Goal: Task Accomplishment & Management: Complete application form

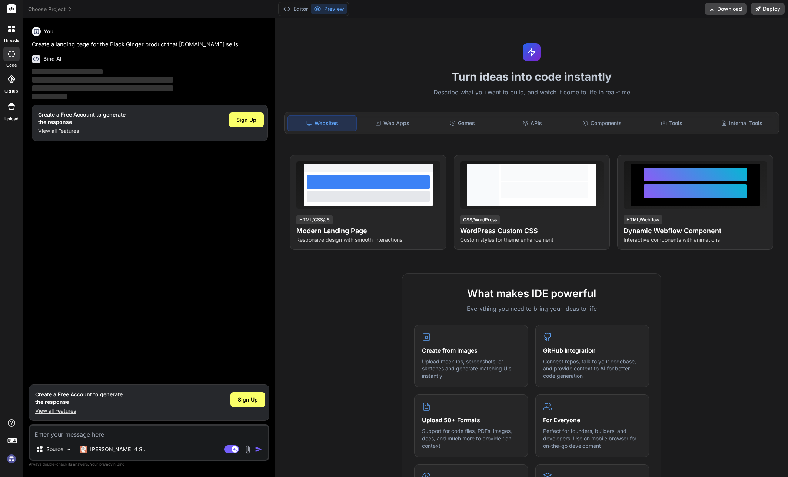
click at [181, 213] on div "You Create a landing page for the Black Ginger product that shop.anabolichealth…" at bounding box center [149, 202] width 239 height 357
drag, startPoint x: 152, startPoint y: 215, endPoint x: 95, endPoint y: 143, distance: 91.7
click at [147, 209] on div "You Create a landing page for the Black Ginger product that shop.anabolichealth…" at bounding box center [149, 202] width 239 height 357
click at [73, 23] on div "Bind AI Web Search Created with Pixso. Code Generator You Create a landing page…" at bounding box center [149, 247] width 252 height 459
click at [87, 432] on textarea at bounding box center [149, 432] width 238 height 13
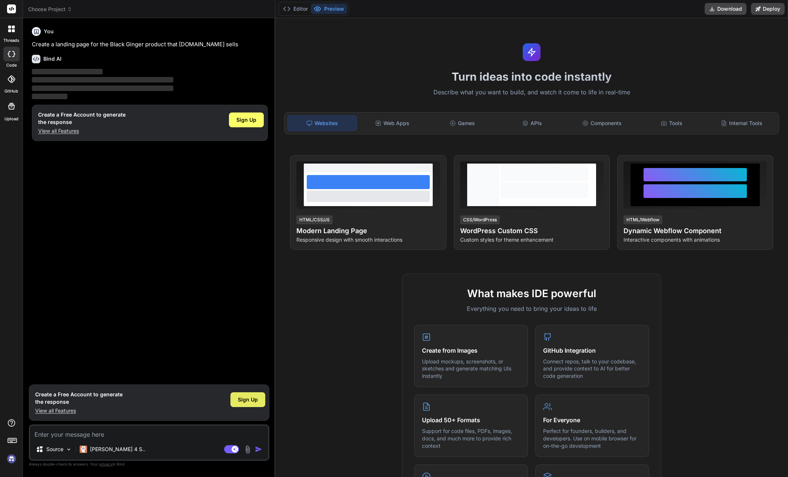
click at [243, 401] on span "Sign Up" at bounding box center [248, 399] width 20 height 7
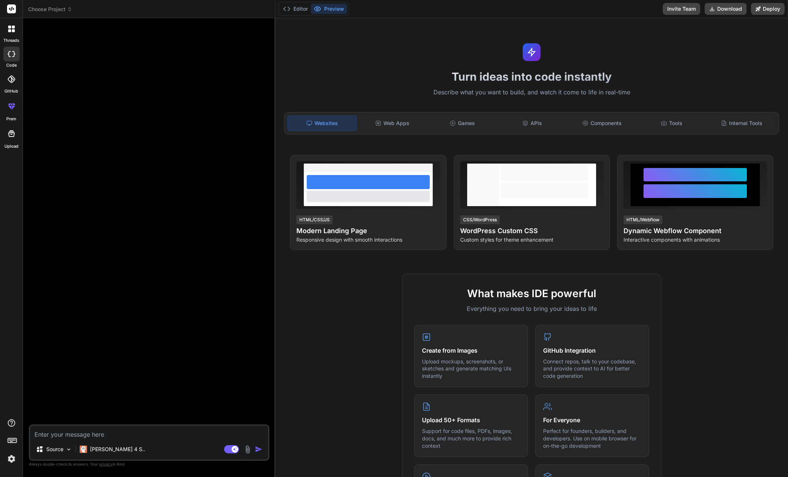
type textarea "x"
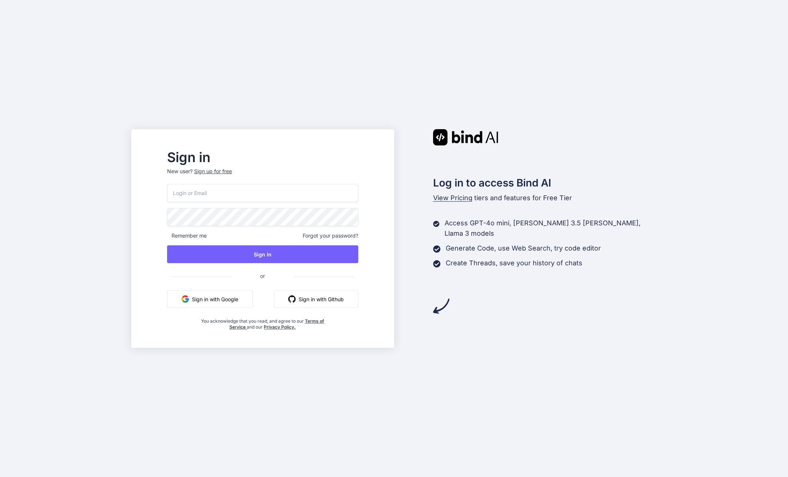
click at [167, 184] on div at bounding box center [167, 184] width 0 height 0
click at [357, 157] on h2 "Sign in" at bounding box center [262, 157] width 191 height 12
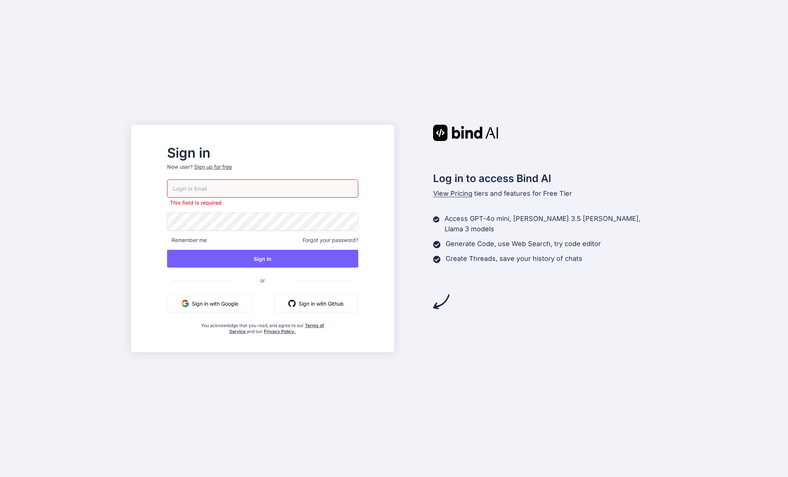
click at [357, 157] on h2 "Sign in" at bounding box center [262, 153] width 191 height 12
click at [321, 190] on input "email" at bounding box center [262, 189] width 191 height 18
drag, startPoint x: 321, startPoint y: 191, endPoint x: 310, endPoint y: 174, distance: 19.6
click at [232, 169] on div "Sign up for free" at bounding box center [213, 166] width 38 height 7
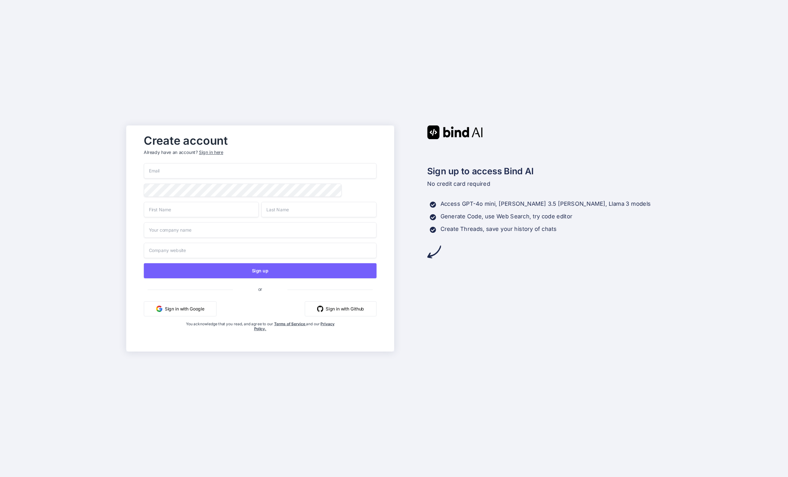
click at [225, 172] on input "email" at bounding box center [260, 171] width 233 height 16
click at [322, 117] on div "Create account Already have an account? Sign in here Sign up or Sign in with Go…" at bounding box center [394, 238] width 788 height 477
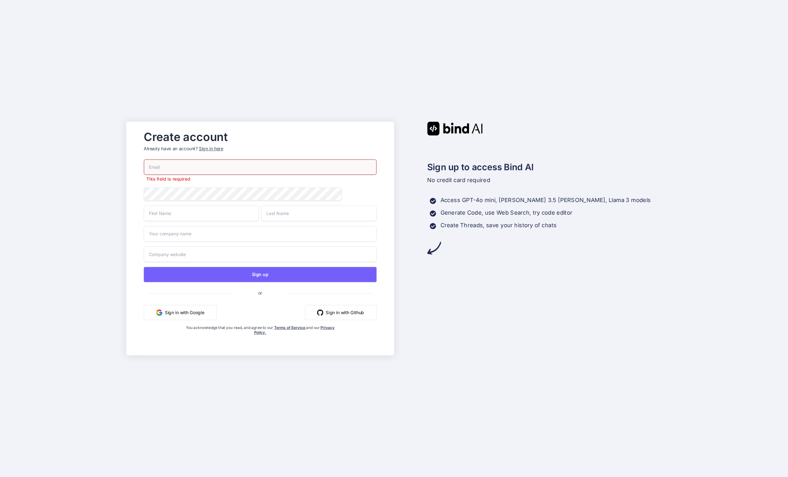
click at [228, 165] on input "email" at bounding box center [260, 168] width 233 height 16
drag, startPoint x: 732, startPoint y: 62, endPoint x: 732, endPoint y: 4, distance: 58.5
click at [733, 44] on div "Create account Already have an account? Sign in here This field is required Sig…" at bounding box center [394, 238] width 788 height 477
click at [218, 161] on input "email" at bounding box center [260, 168] width 233 height 16
paste input "sanefwdpaceddaily@paced.info"
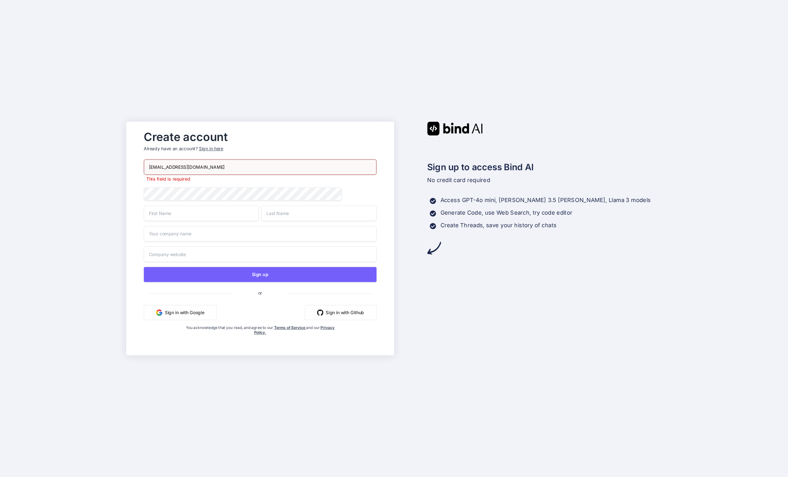
type input "sanefwdpaceddaily@paced.info"
click at [101, 145] on div "Create account Already have an account? Sign in here sanefwdpaceddaily@paced.in…" at bounding box center [394, 238] width 788 height 477
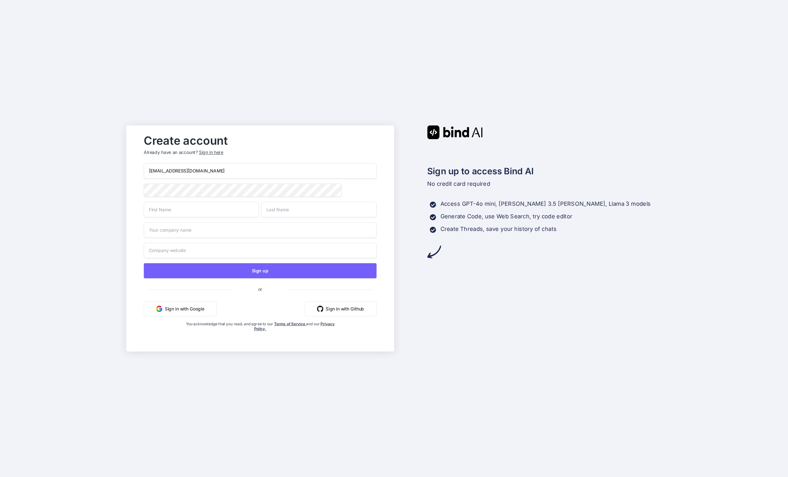
click at [107, 179] on div "Create account Already have an account? Sign in here sanefwdpaceddaily@paced.in…" at bounding box center [394, 238] width 788 height 477
click at [218, 211] on input "text" at bounding box center [201, 210] width 115 height 16
type input "A"
click at [311, 212] on input "text" at bounding box center [318, 210] width 115 height 16
type input "E"
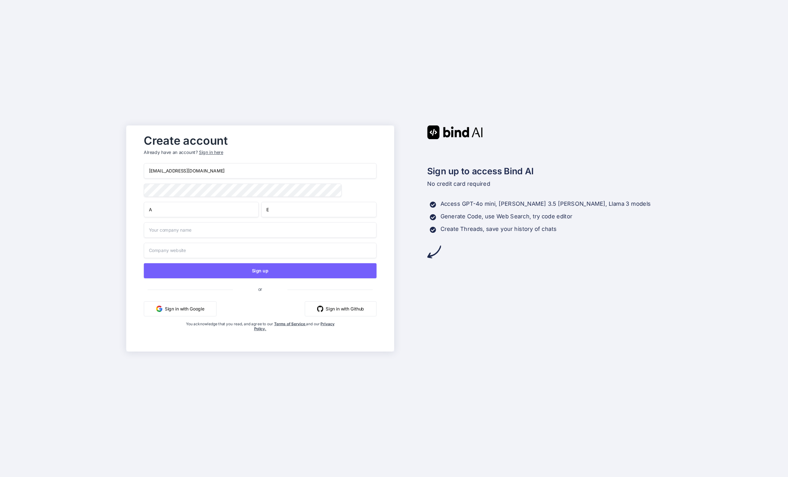
click at [105, 204] on div "Create account Already have an account? Sign in here sanefwdpaceddaily@paced.in…" at bounding box center [394, 238] width 788 height 477
click at [230, 274] on button "Sign up" at bounding box center [260, 270] width 233 height 15
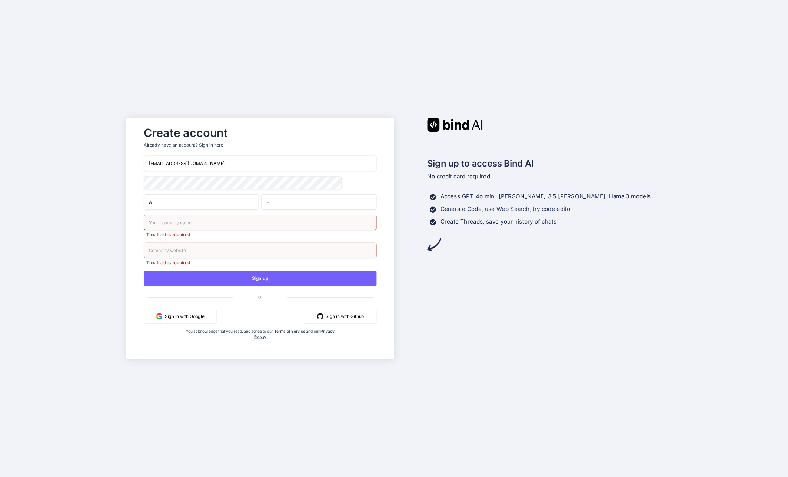
click at [261, 224] on input "text" at bounding box center [260, 223] width 233 height 16
type input "A"
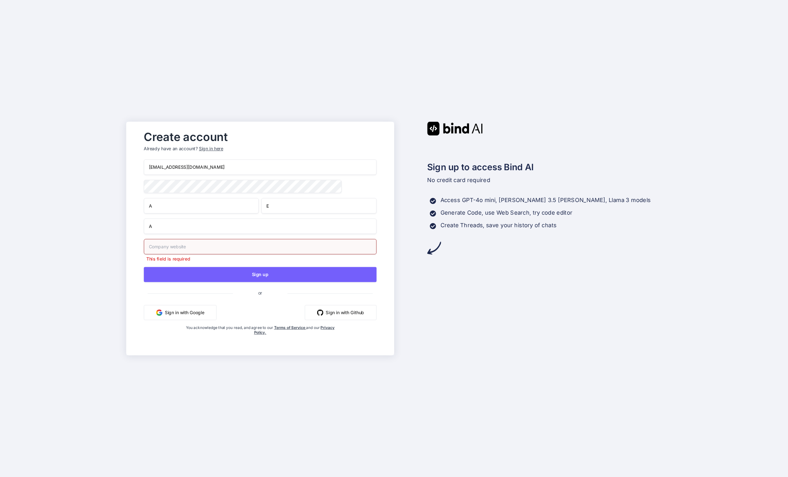
drag, startPoint x: 114, startPoint y: 245, endPoint x: 153, endPoint y: 258, distance: 41.3
click at [116, 245] on div "Create account Already have an account? Sign in here sanefwdpaceddaily@paced.in…" at bounding box center [394, 238] width 788 height 477
click at [172, 253] on input "text" at bounding box center [260, 247] width 233 height 16
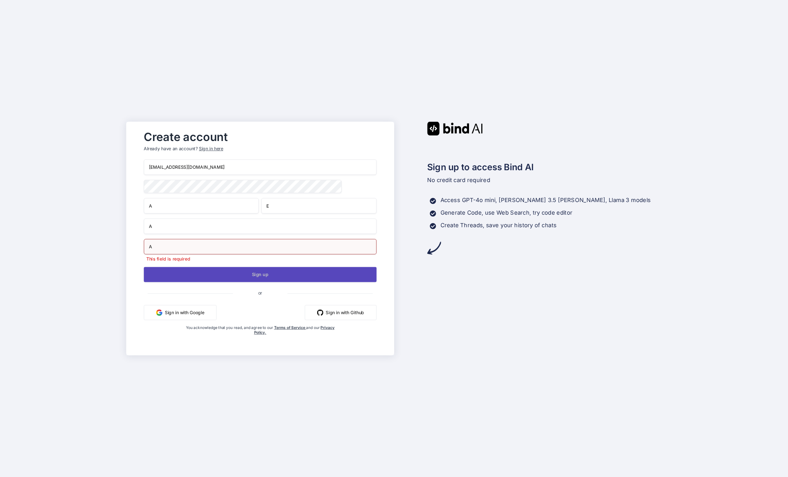
type input "A"
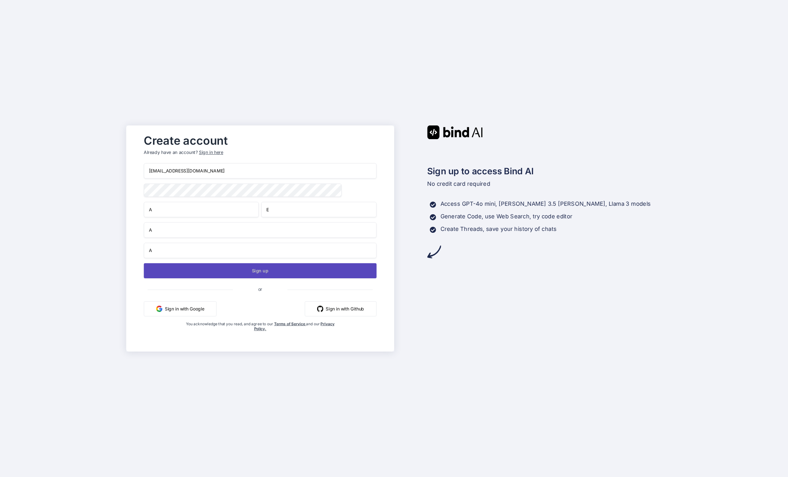
drag, startPoint x: 181, startPoint y: 272, endPoint x: 230, endPoint y: 277, distance: 48.8
click at [183, 272] on button "Sign up" at bounding box center [260, 270] width 233 height 15
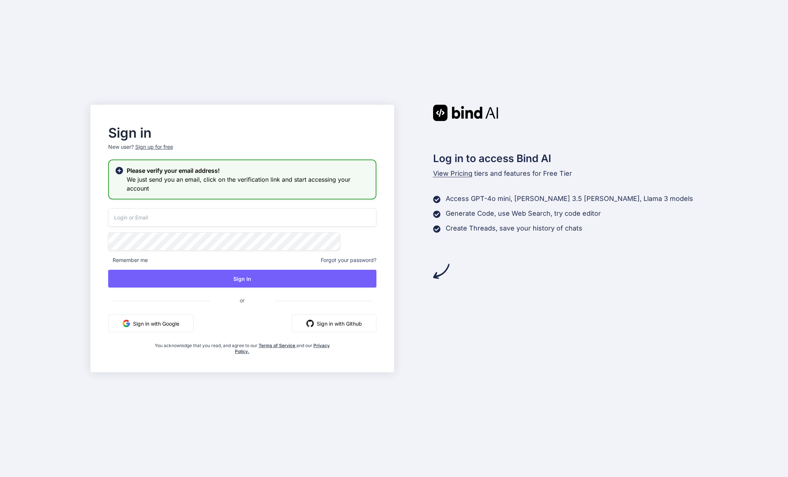
type input "sanefwdpaceddaily@paced.info"
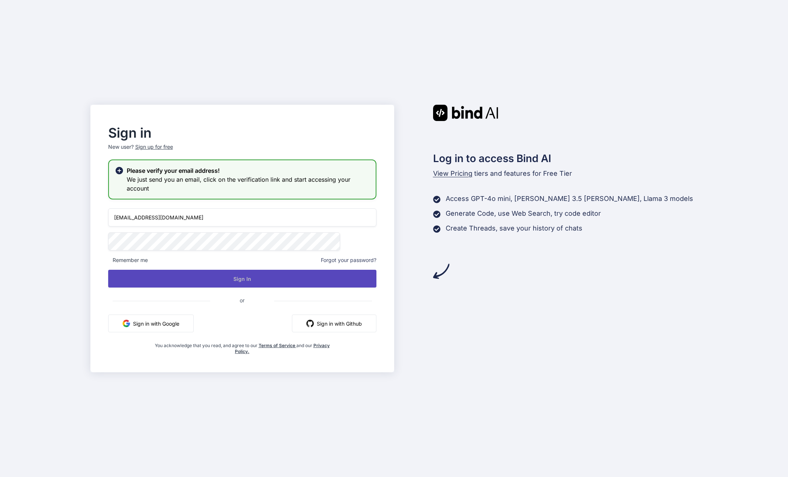
click at [257, 281] on button "Sign In" at bounding box center [242, 279] width 268 height 18
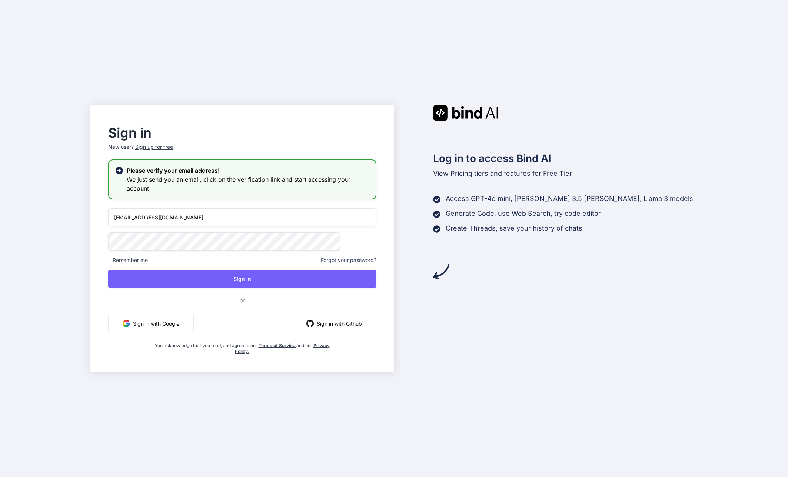
drag, startPoint x: 346, startPoint y: 45, endPoint x: 376, endPoint y: 44, distance: 29.7
click at [347, 45] on div "Sign in New user? Sign up for free Please verify your email address! We just se…" at bounding box center [394, 238] width 788 height 477
drag, startPoint x: 647, startPoint y: 105, endPoint x: 650, endPoint y: 46, distance: 59.7
click at [648, 97] on div "Sign in New user? Sign up for free Please verify your email address! We just se…" at bounding box center [394, 238] width 788 height 477
click at [441, 395] on div "Sign in New user? Sign up for free Please verify your email address! We just se…" at bounding box center [394, 238] width 788 height 477
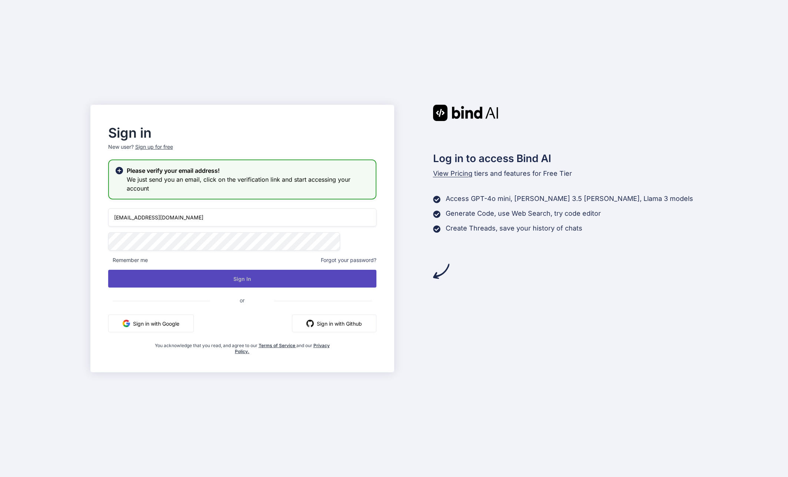
click at [294, 276] on button "Sign In" at bounding box center [242, 279] width 268 height 18
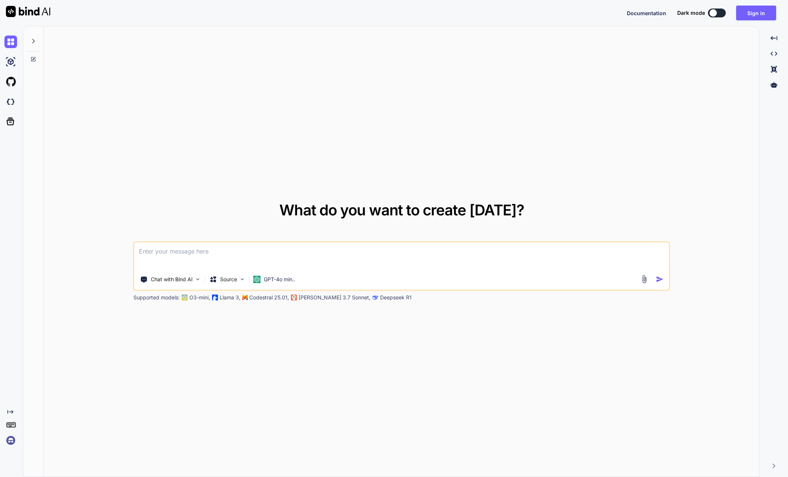
click at [511, 150] on div "What do you want to create today? Chat with Bind AI Source GPT-4o min.. Support…" at bounding box center [402, 251] width 716 height 451
click at [750, 3] on div "Documentation Dark mode Sign in Created with Pixso." at bounding box center [394, 13] width 788 height 26
click at [760, 20] on div "Documentation Dark mode Sign in Created with Pixso." at bounding box center [394, 13] width 788 height 26
click at [760, 17] on button "Sign in" at bounding box center [756, 13] width 40 height 15
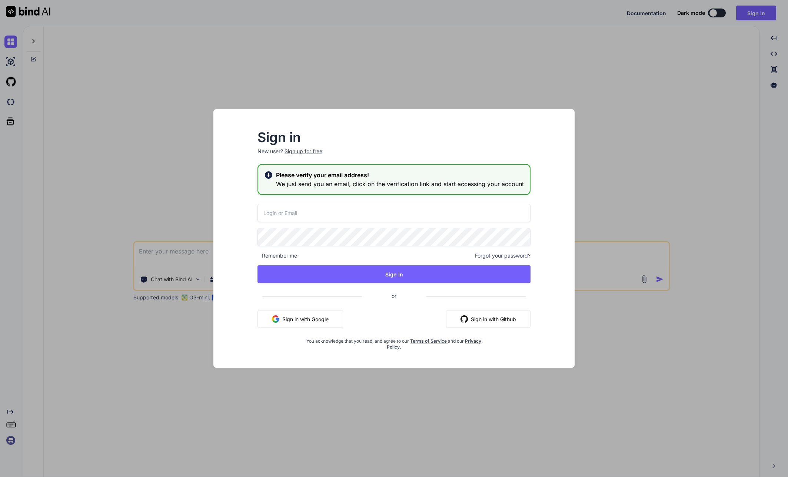
type input "[EMAIL_ADDRESS][DOMAIN_NAME]"
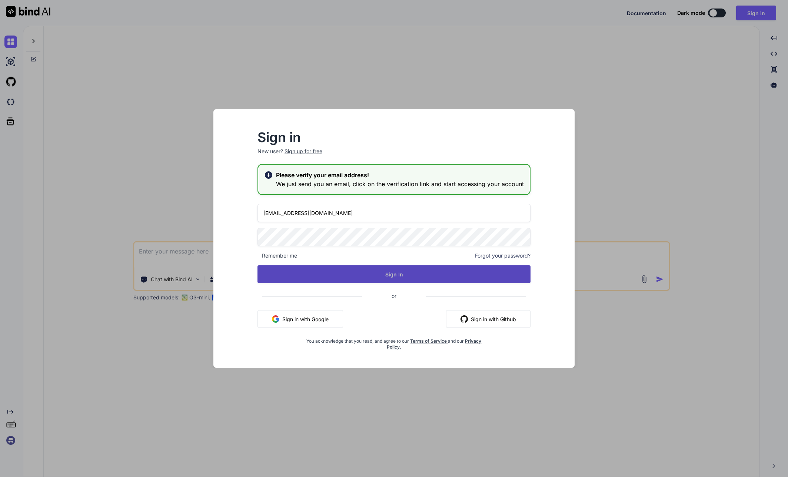
click at [397, 270] on button "Sign In" at bounding box center [393, 275] width 273 height 18
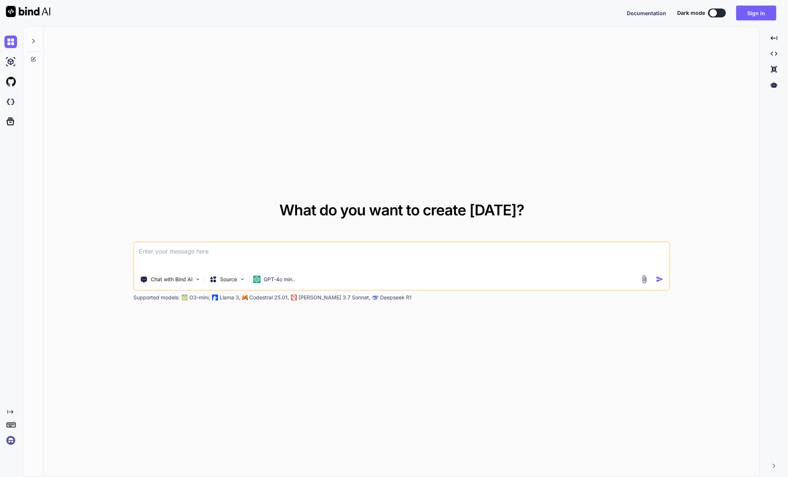
type textarea "x"
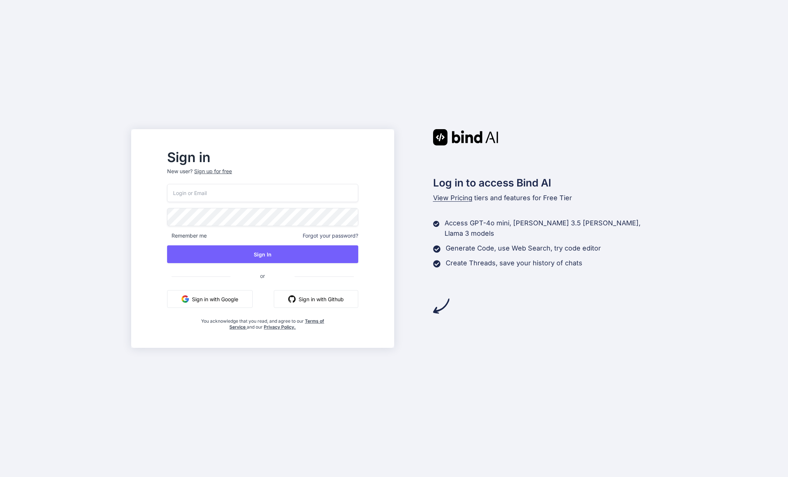
type input "[EMAIL_ADDRESS][DOMAIN_NAME]"
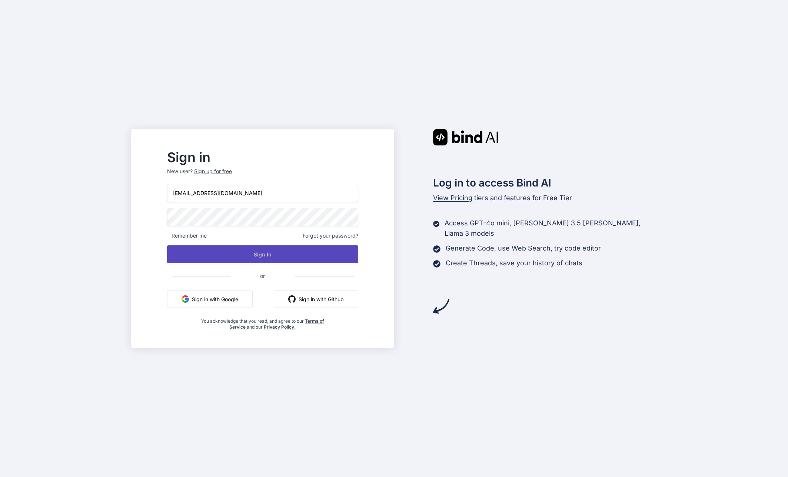
click at [329, 258] on button "Sign In" at bounding box center [262, 255] width 191 height 18
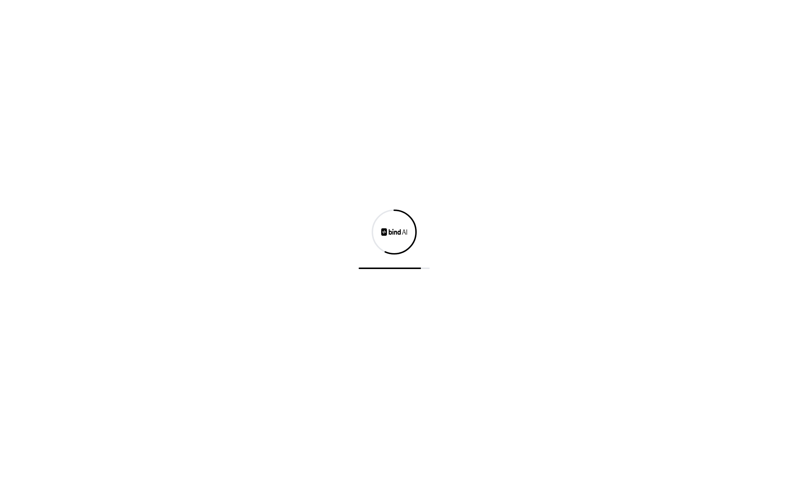
click at [638, 180] on div at bounding box center [394, 238] width 788 height 477
